Goal: Navigation & Orientation: Understand site structure

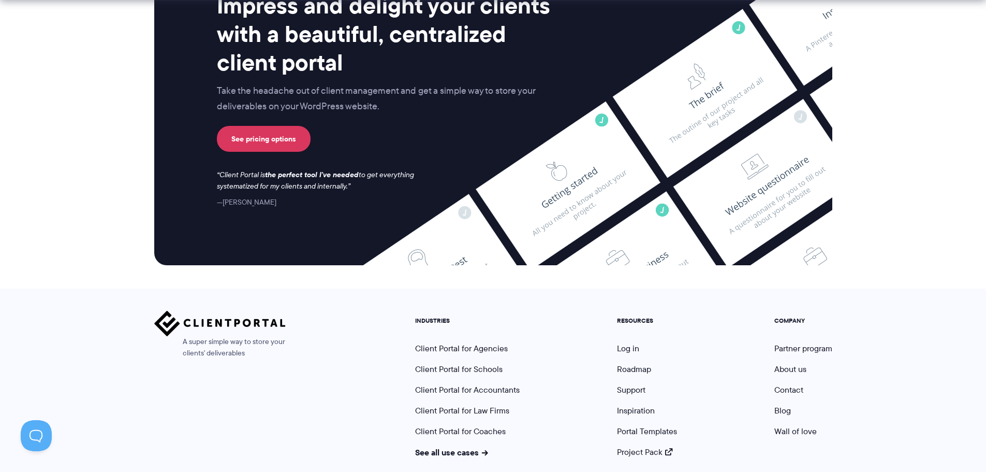
scroll to position [4288, 0]
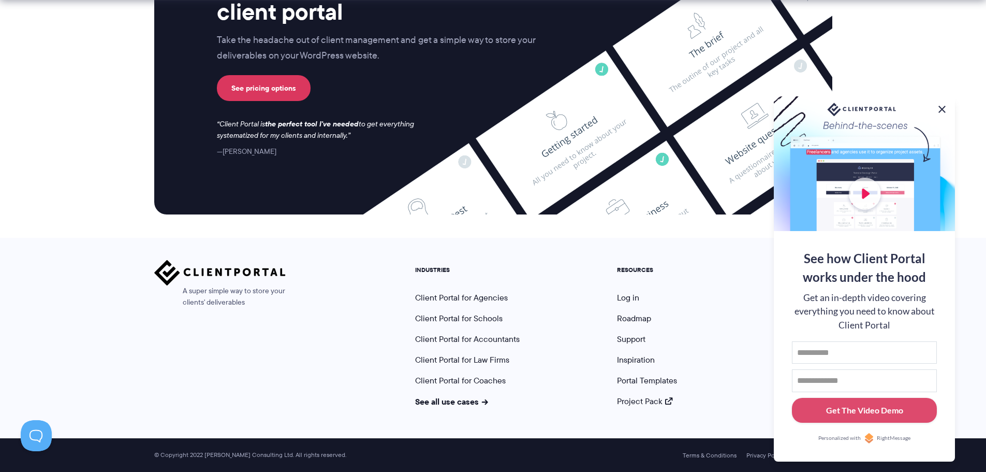
click at [940, 104] on button at bounding box center [942, 109] width 12 height 12
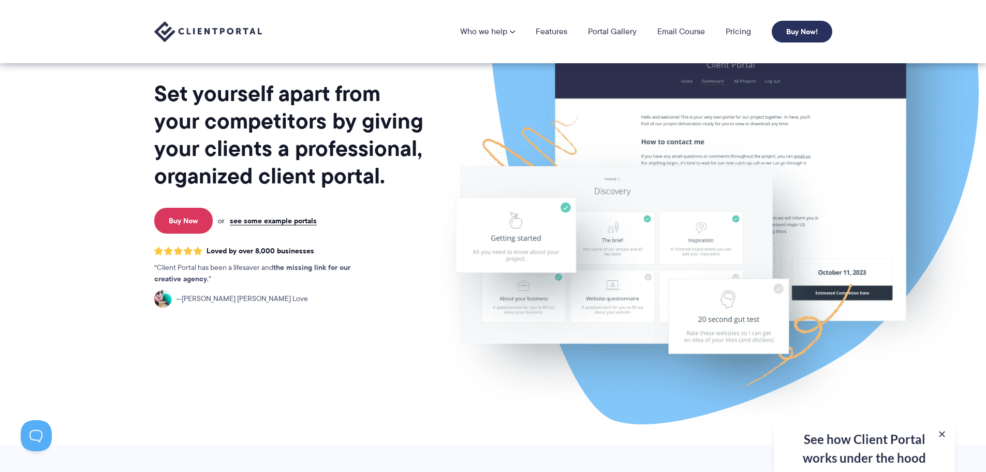
scroll to position [49, 0]
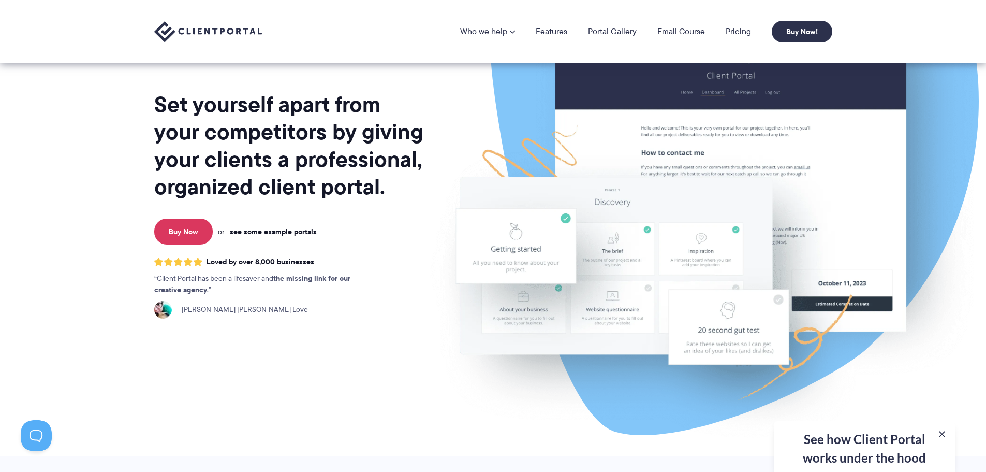
click at [556, 31] on link "Features" at bounding box center [552, 31] width 32 height 8
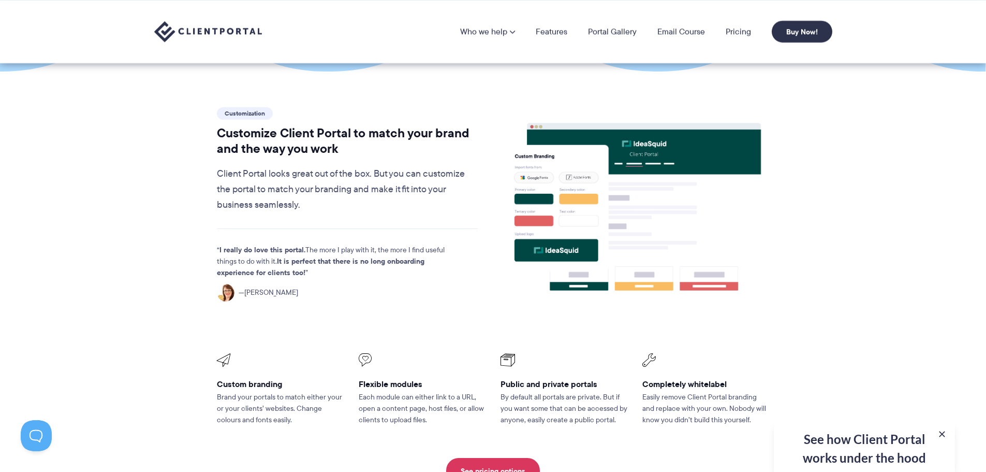
scroll to position [205, 0]
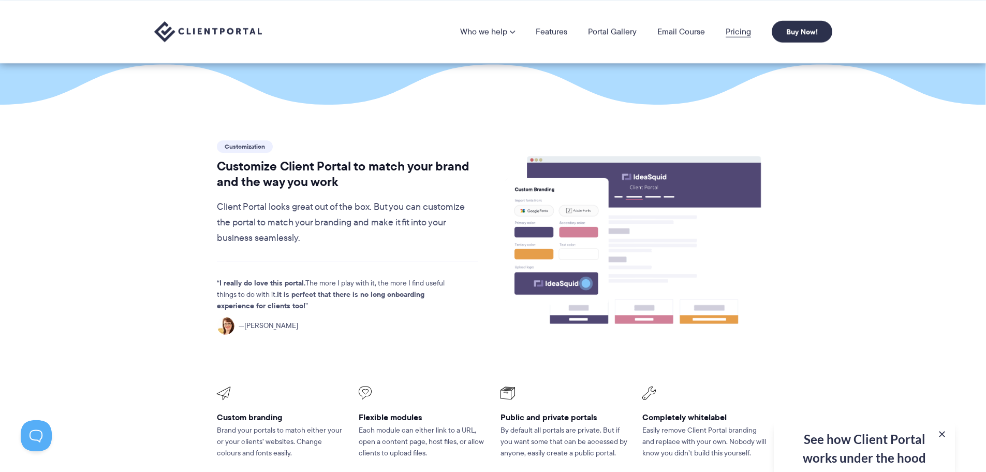
click at [747, 35] on link "Pricing" at bounding box center [738, 31] width 25 height 8
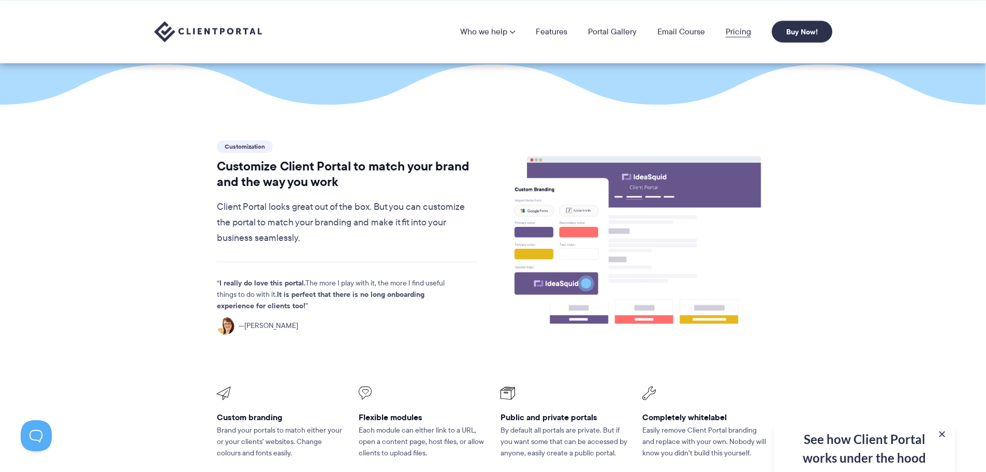
click at [737, 30] on link "Pricing" at bounding box center [738, 31] width 25 height 8
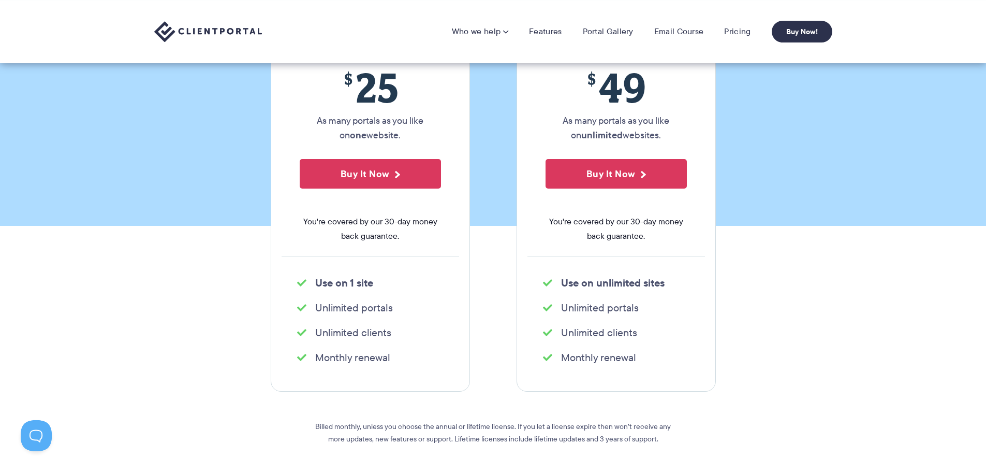
scroll to position [155, 0]
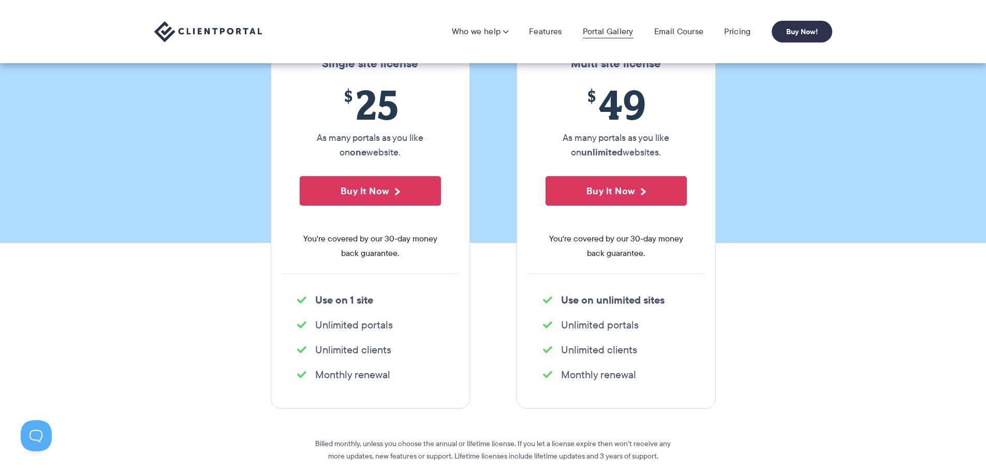
click at [612, 34] on link "Portal Gallery" at bounding box center [608, 31] width 51 height 10
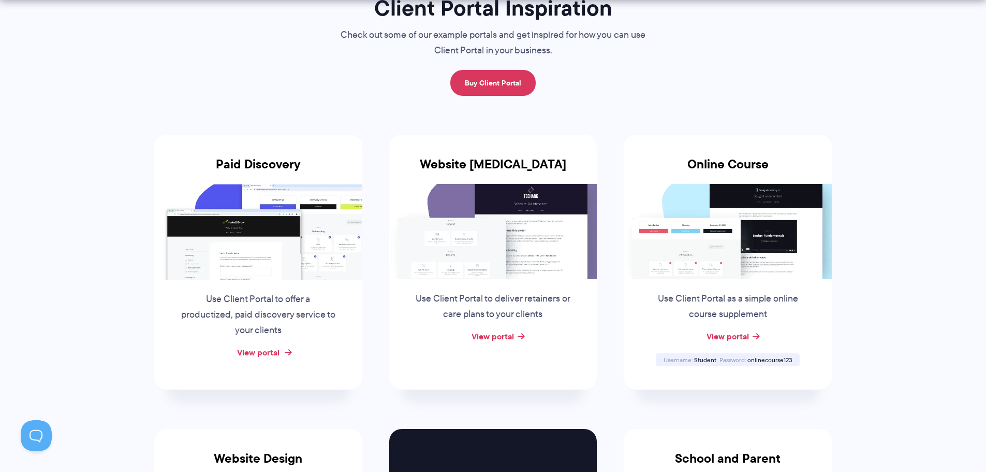
click at [264, 351] on link "View portal" at bounding box center [258, 352] width 42 height 12
